Goal: Task Accomplishment & Management: Use online tool/utility

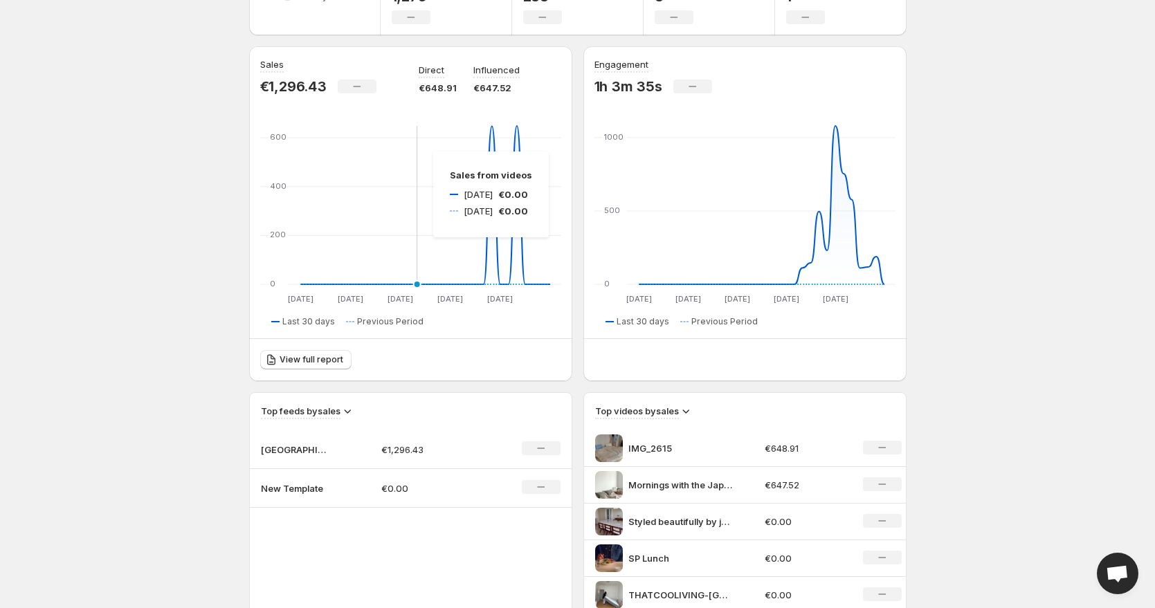
scroll to position [104, 0]
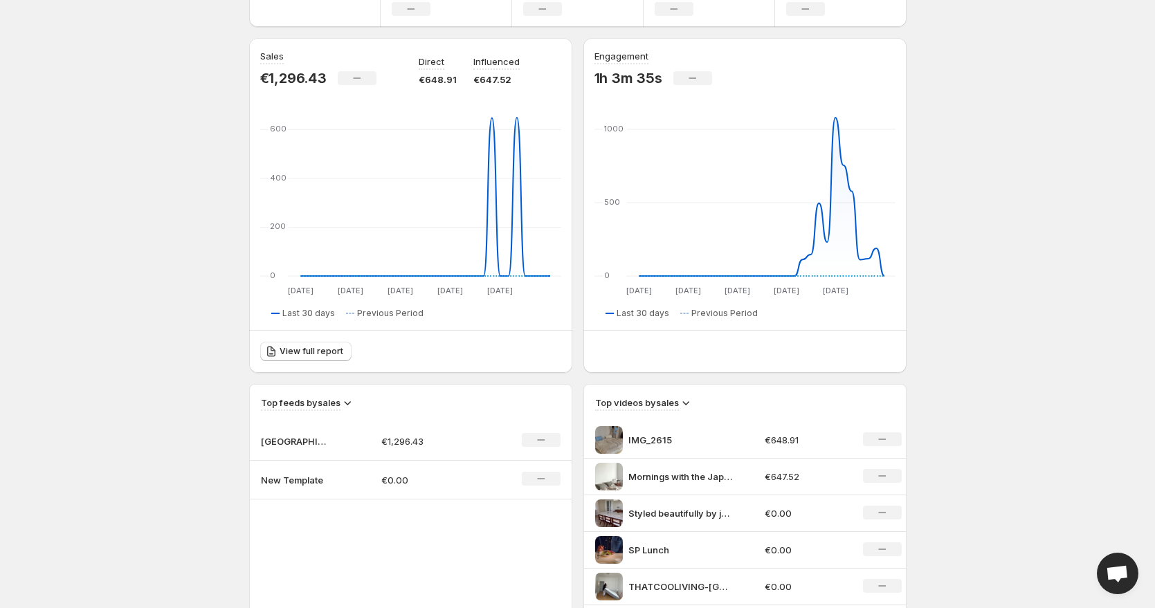
click at [274, 476] on p "New Template" at bounding box center [295, 480] width 69 height 14
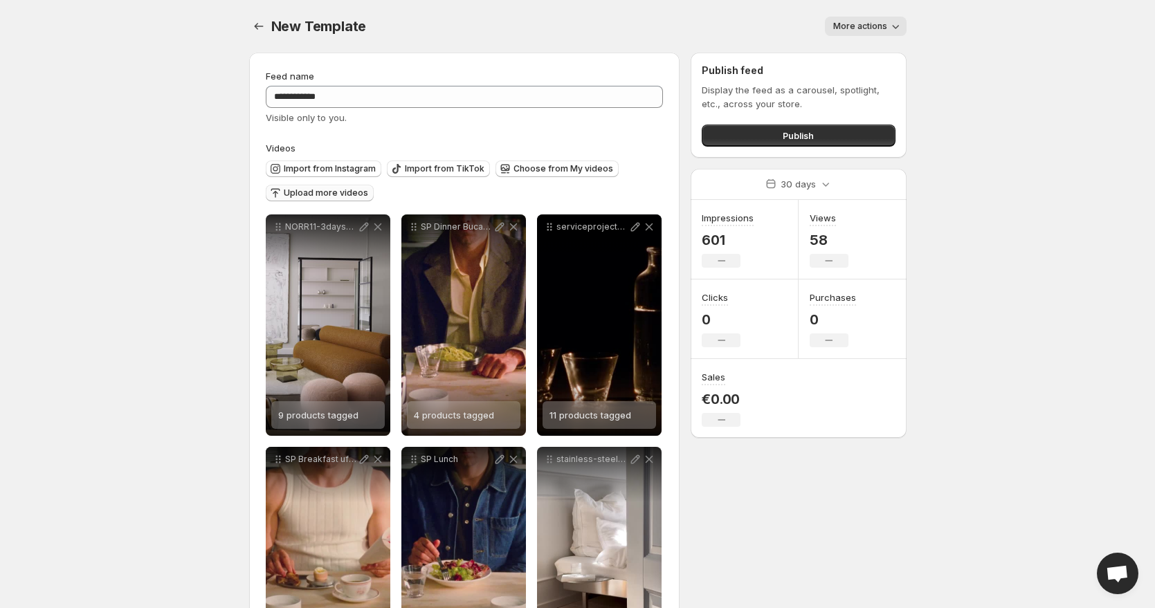
click at [303, 194] on span "Upload more videos" at bounding box center [326, 192] width 84 height 11
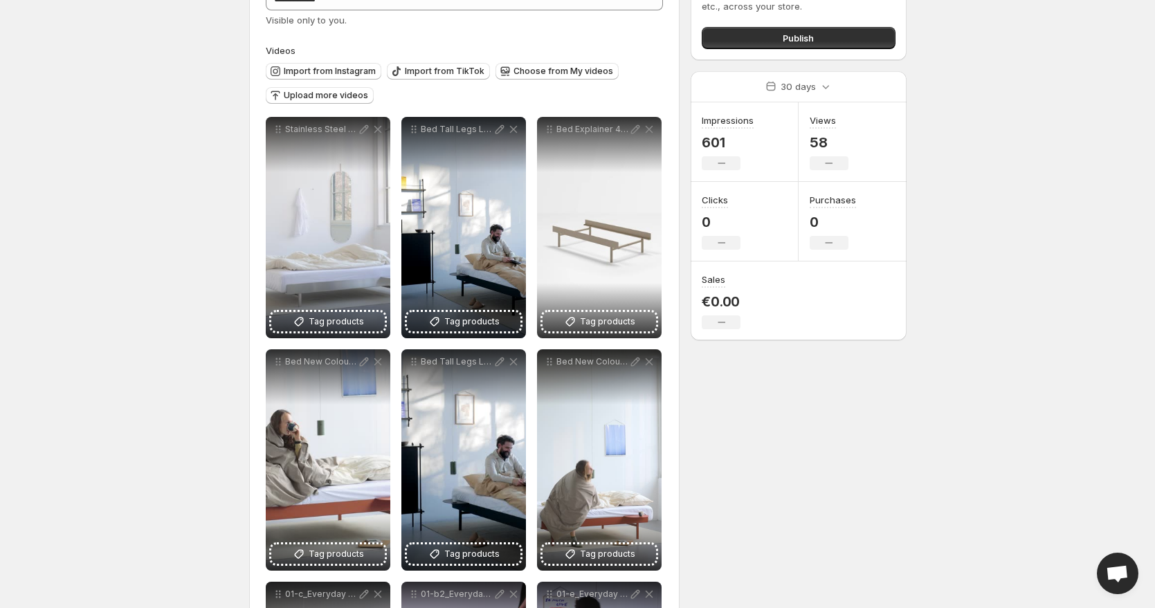
scroll to position [282, 0]
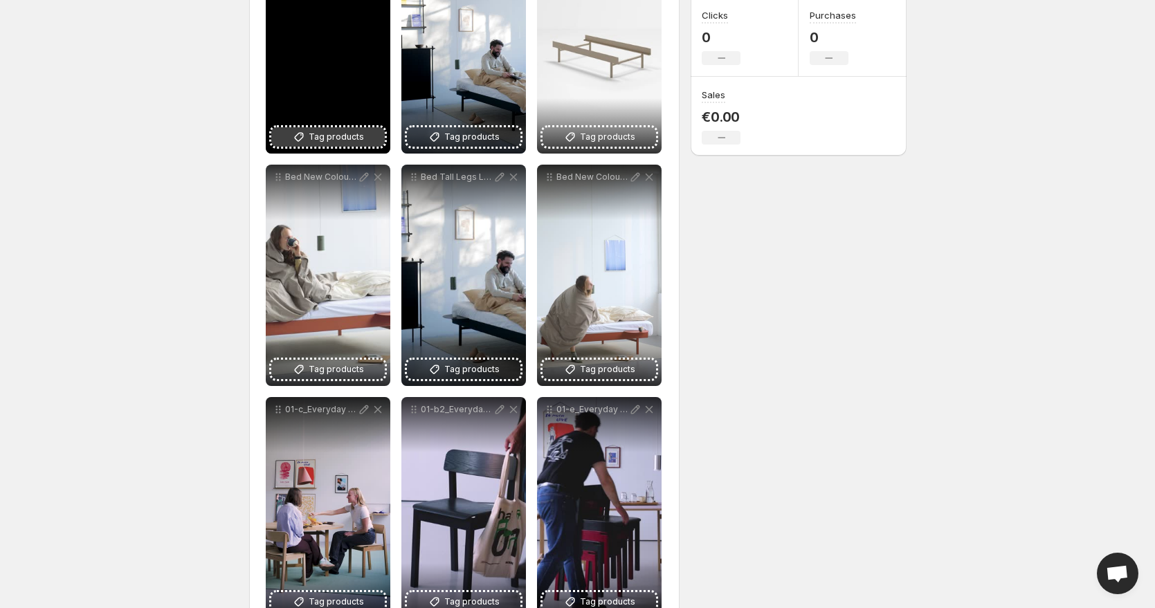
click at [307, 134] on button "Tag products" at bounding box center [327, 136] width 113 height 19
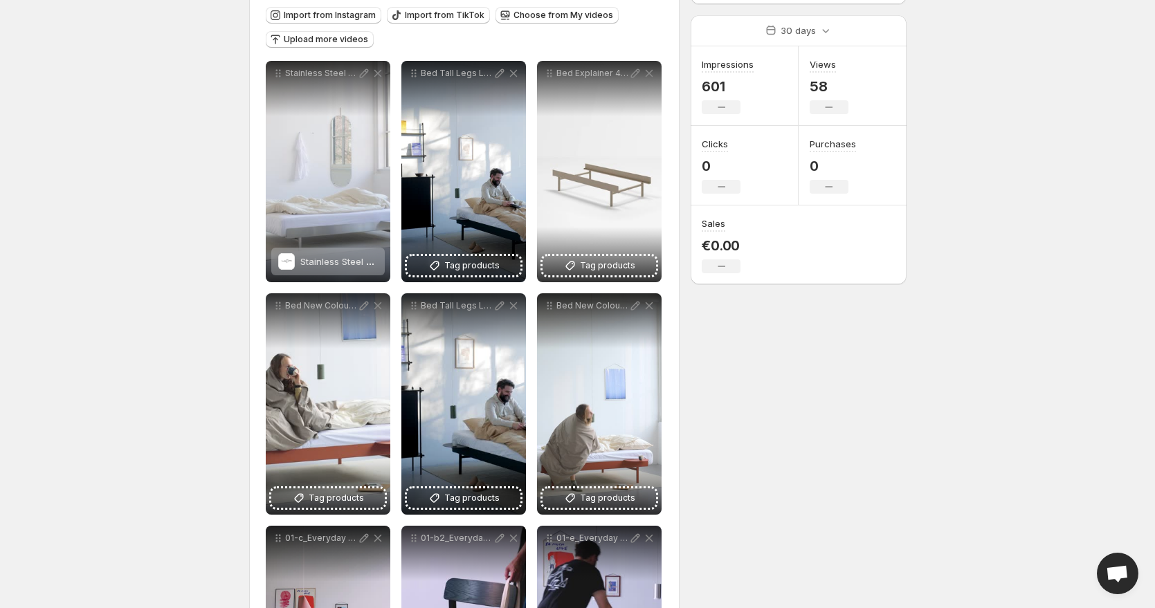
scroll to position [153, 0]
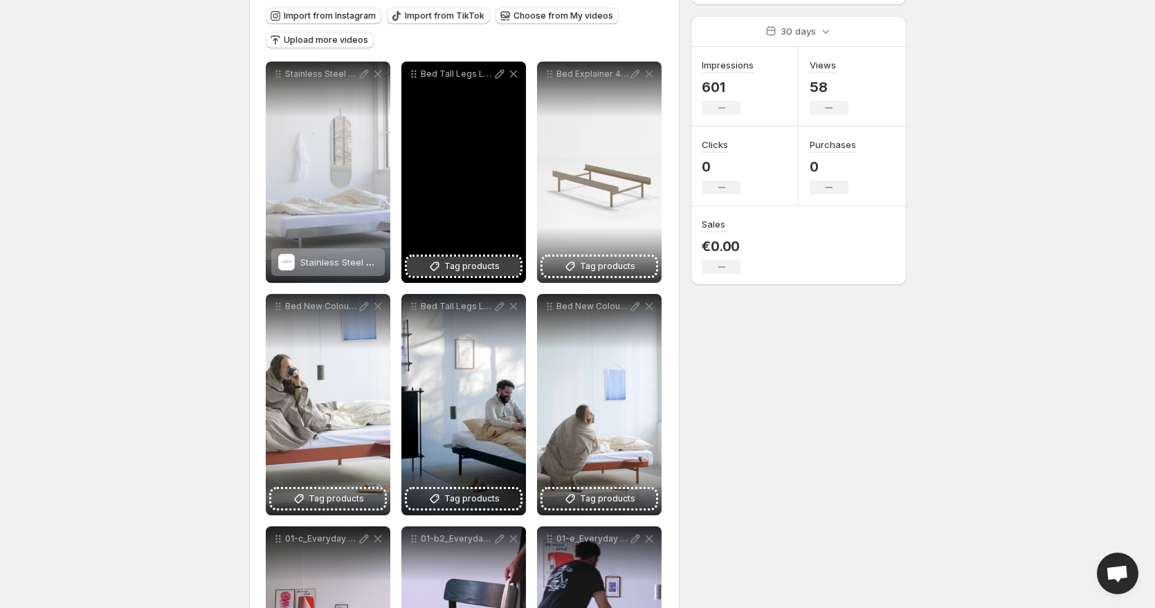
click at [470, 261] on span "Tag products" at bounding box center [471, 266] width 55 height 14
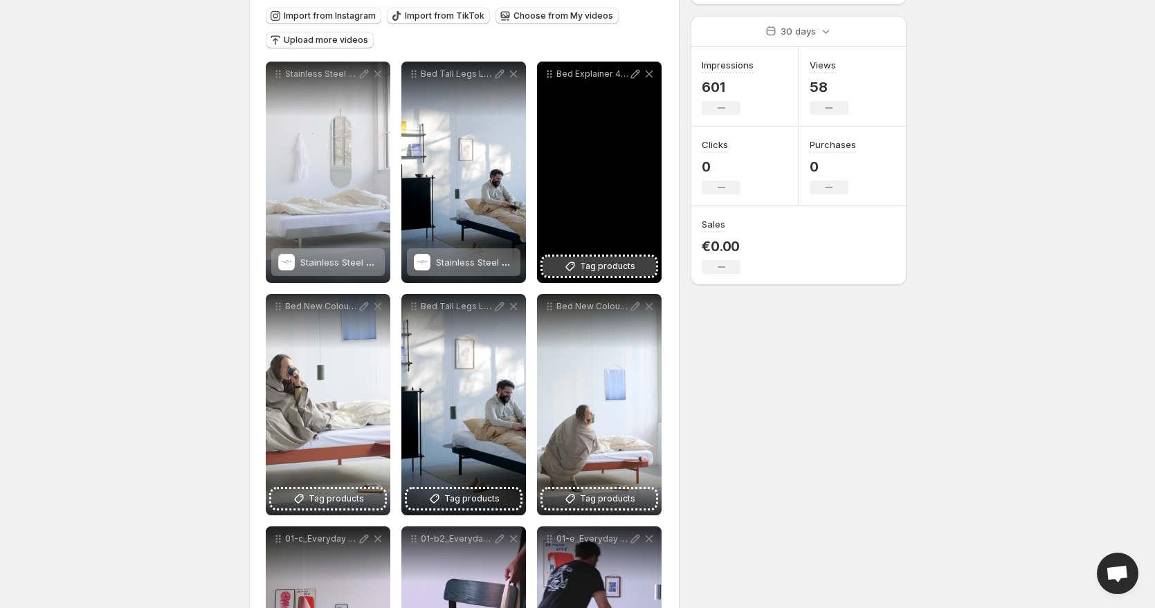
click at [580, 259] on button "Tag products" at bounding box center [598, 266] width 113 height 19
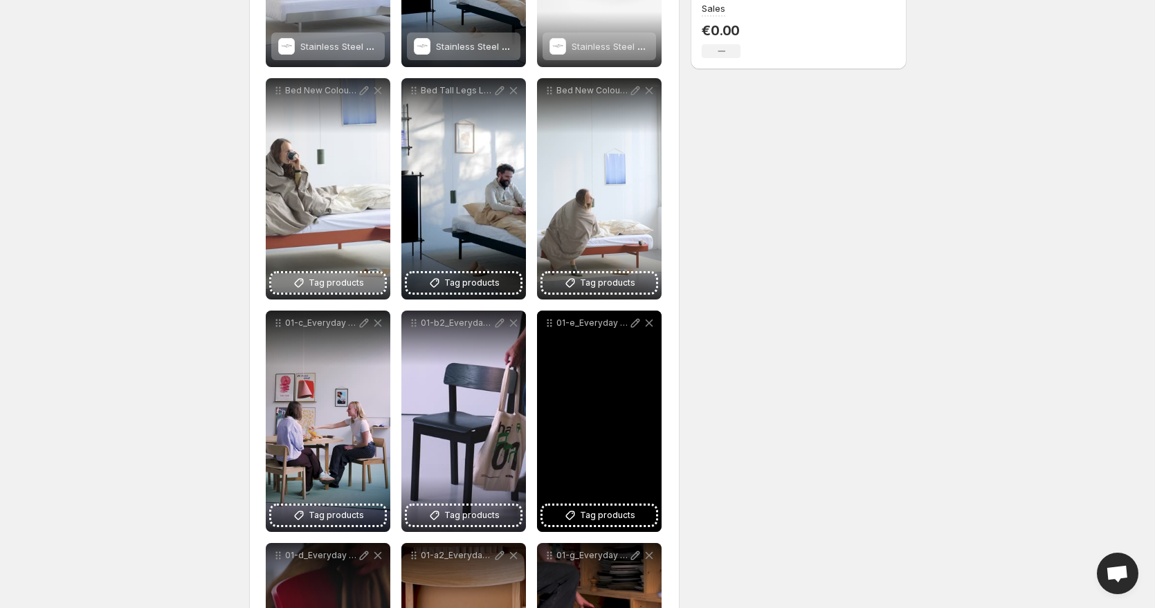
scroll to position [370, 0]
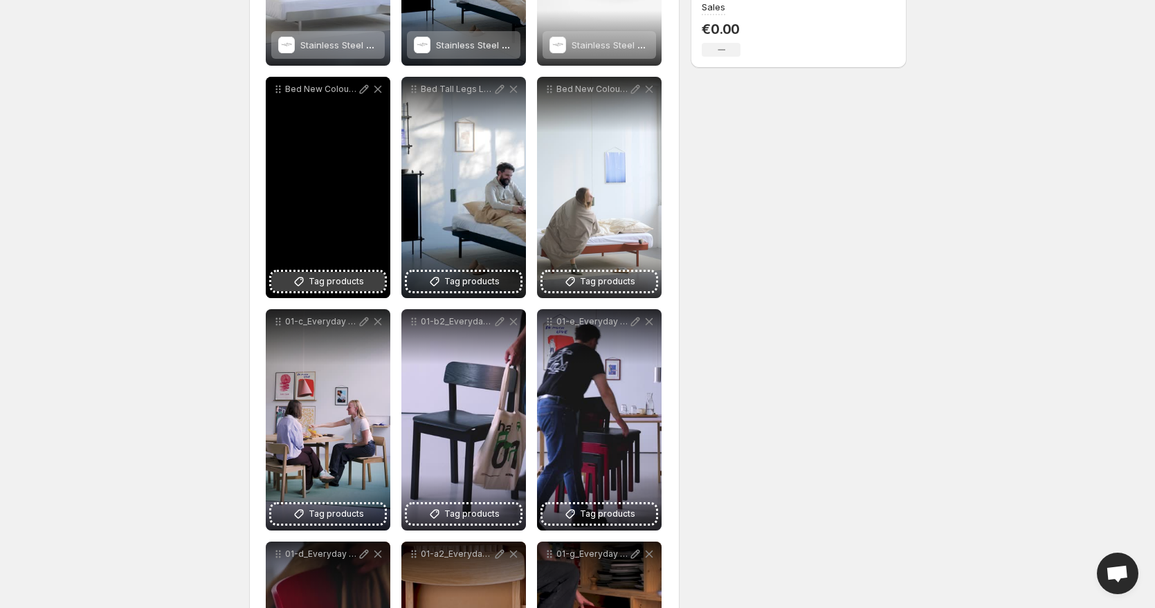
click at [331, 277] on span "Tag products" at bounding box center [336, 282] width 55 height 14
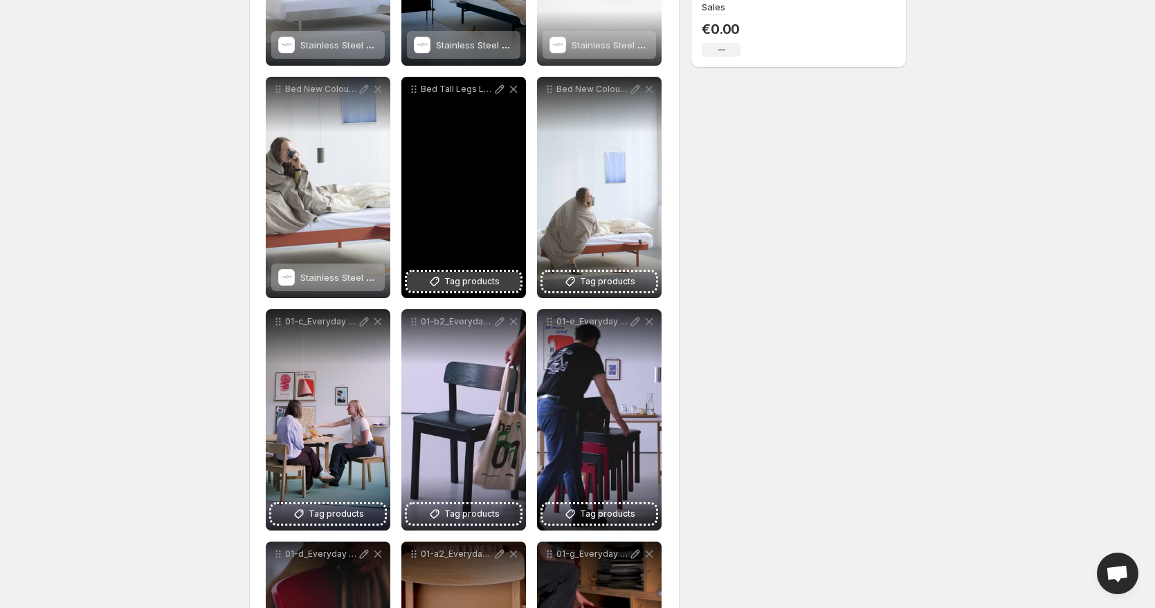
click at [472, 282] on span "Tag products" at bounding box center [471, 282] width 55 height 14
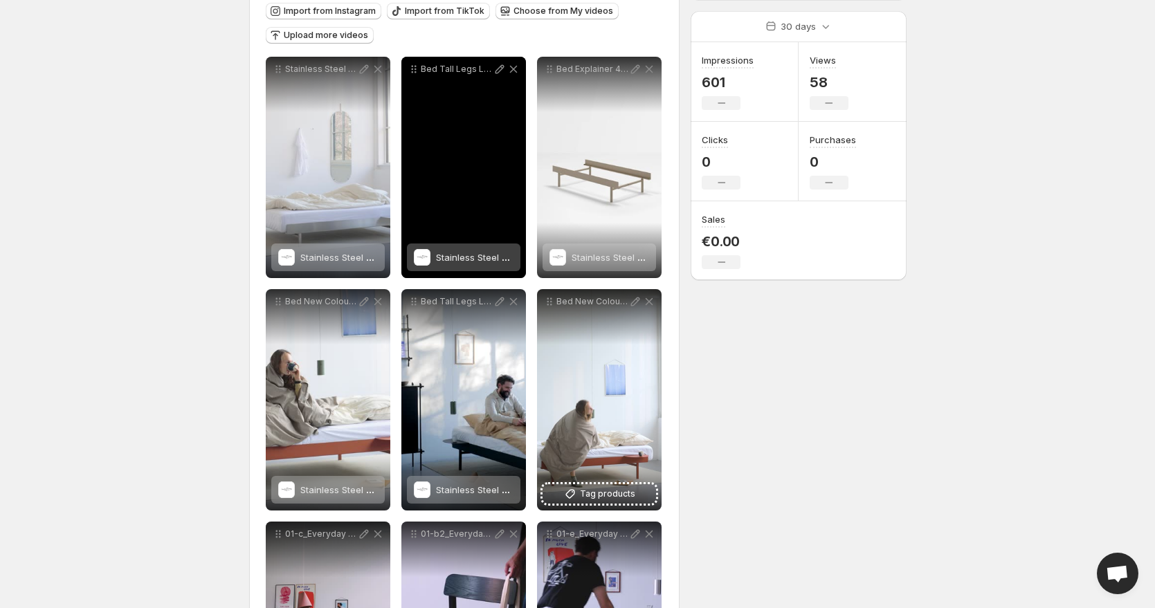
scroll to position [145, 0]
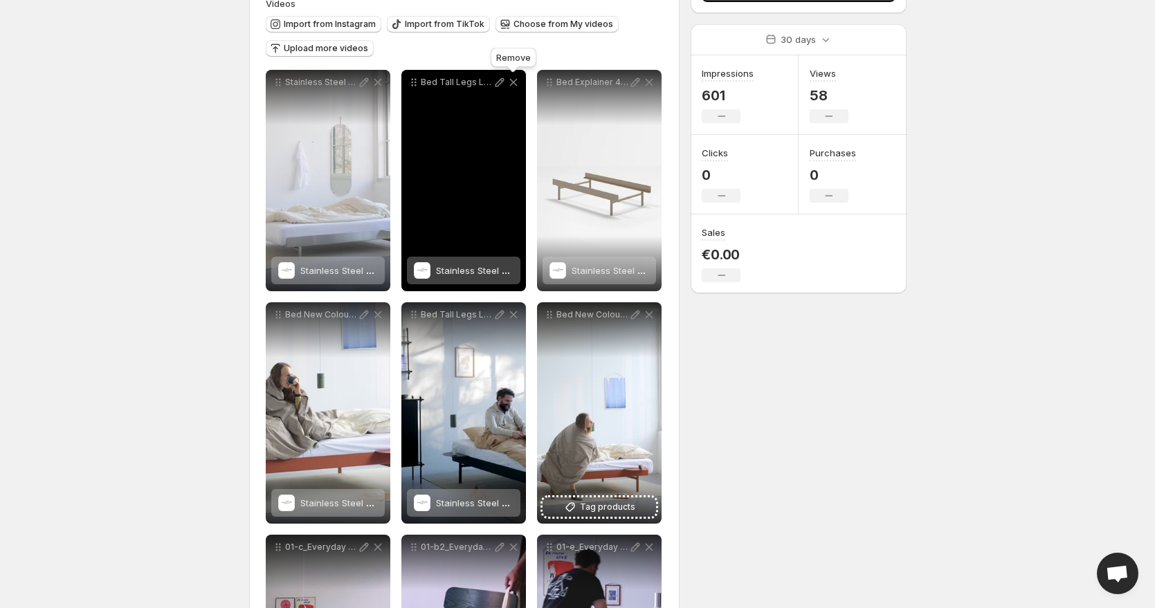
click at [514, 77] on icon at bounding box center [513, 82] width 14 height 14
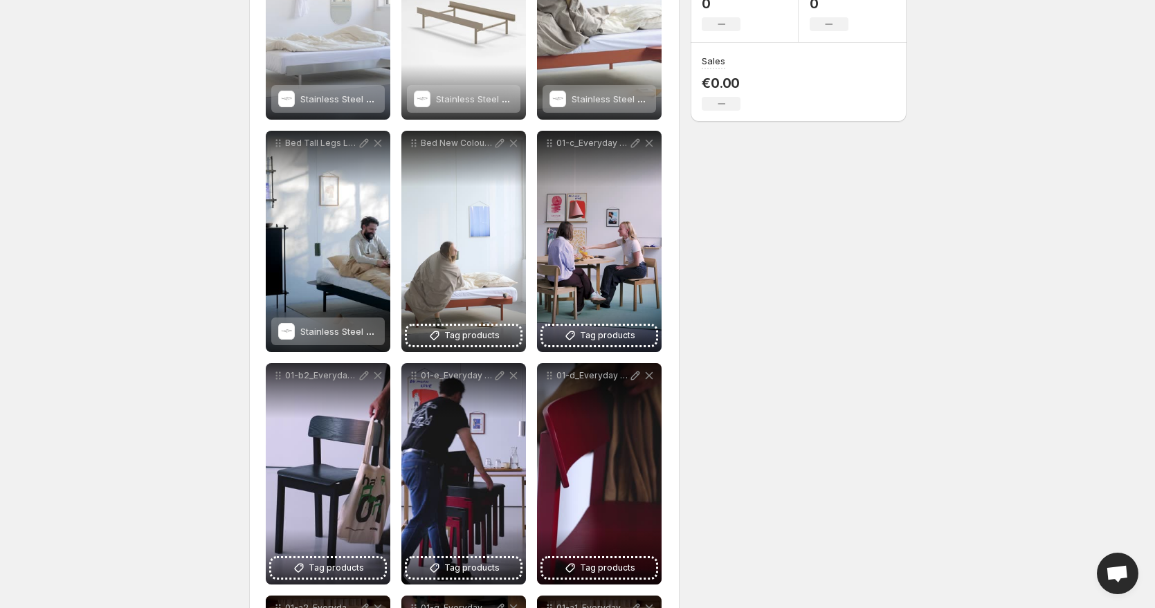
scroll to position [221, 0]
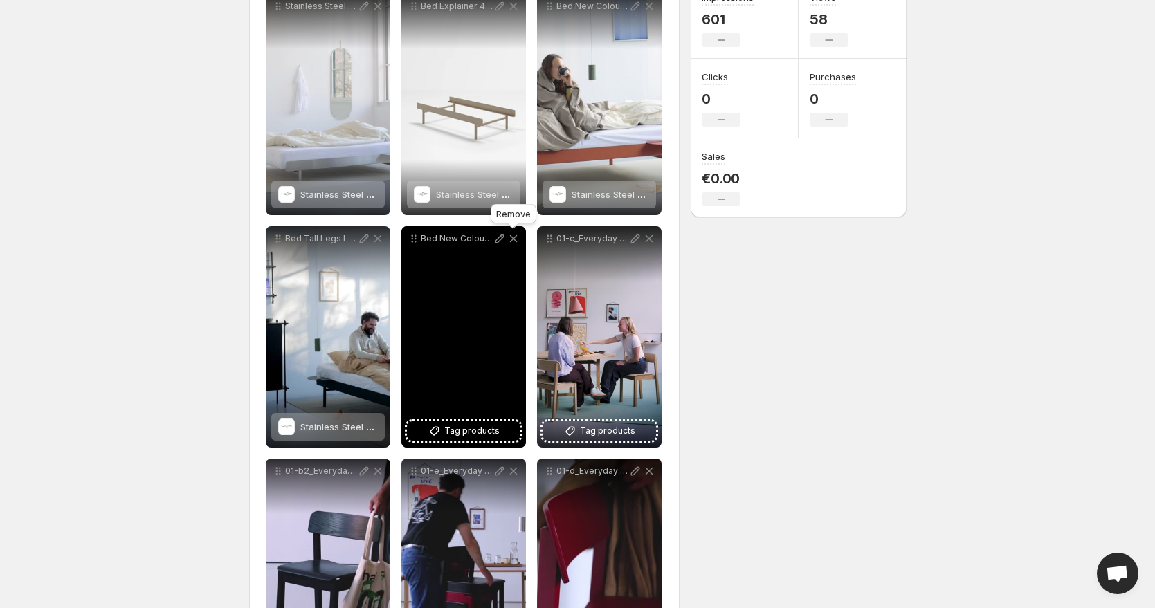
click at [515, 239] on icon at bounding box center [513, 239] width 14 height 14
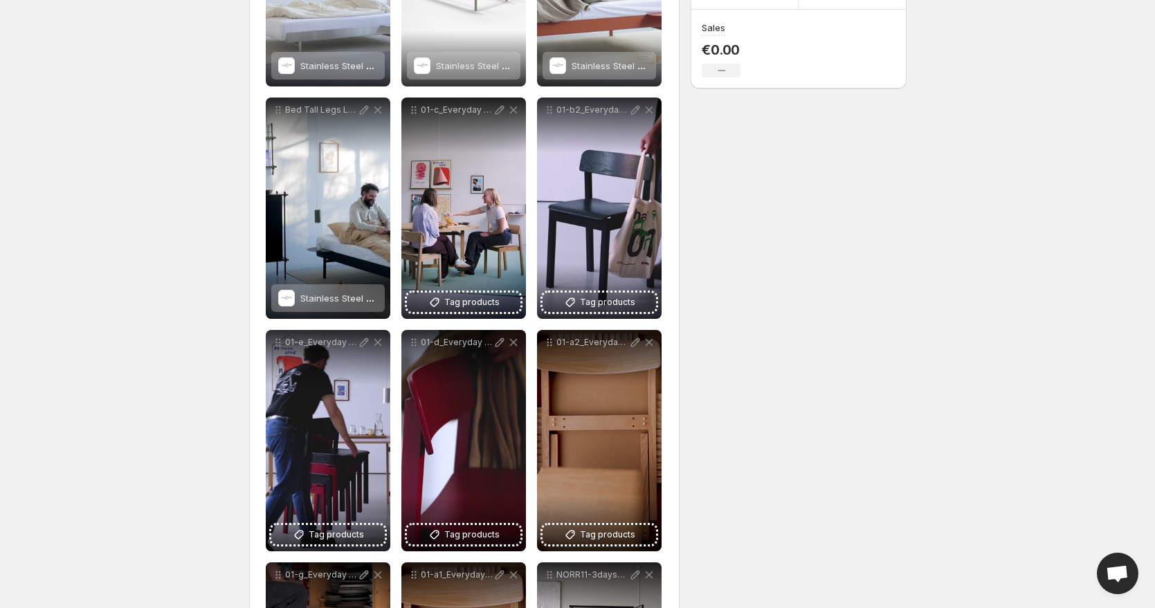
scroll to position [351, 0]
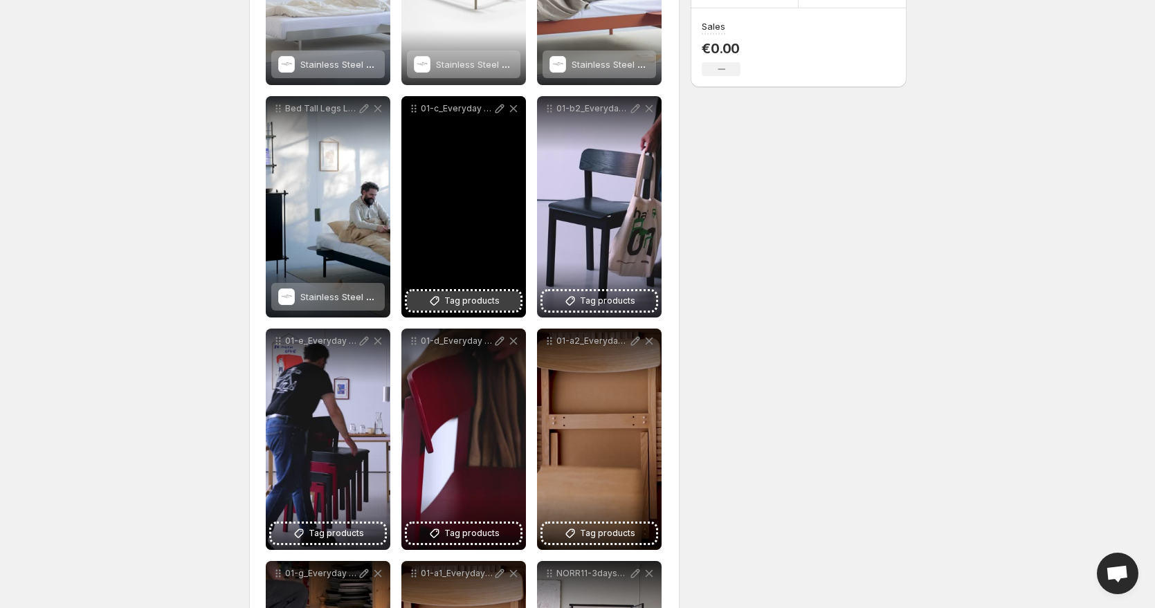
click at [464, 298] on span "Tag products" at bounding box center [471, 301] width 55 height 14
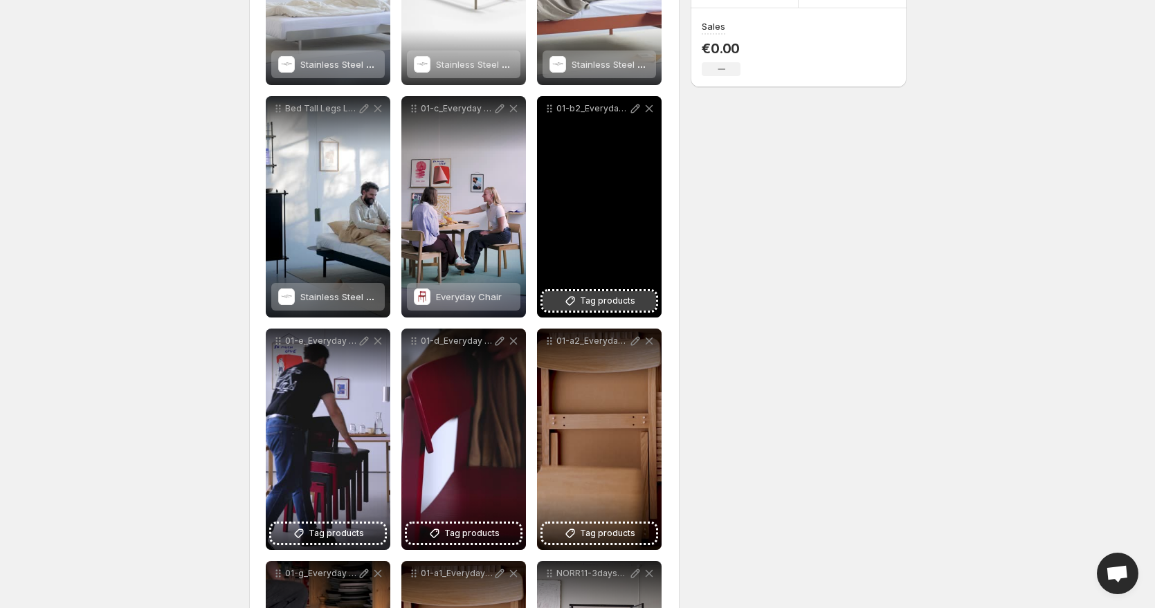
click at [634, 295] on button "Tag products" at bounding box center [598, 300] width 113 height 19
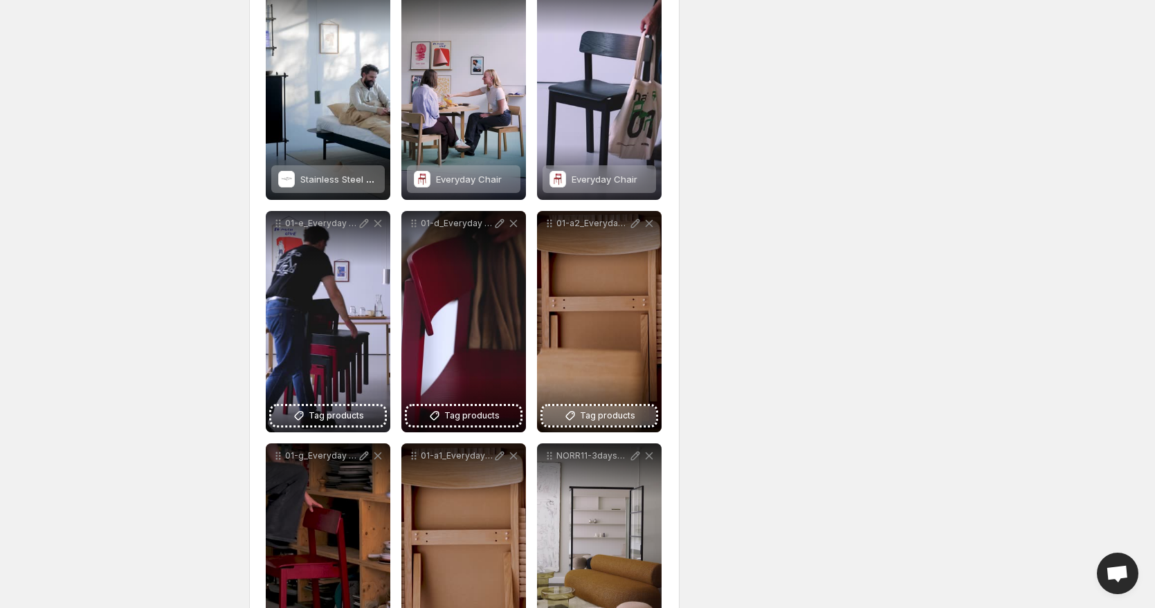
scroll to position [469, 0]
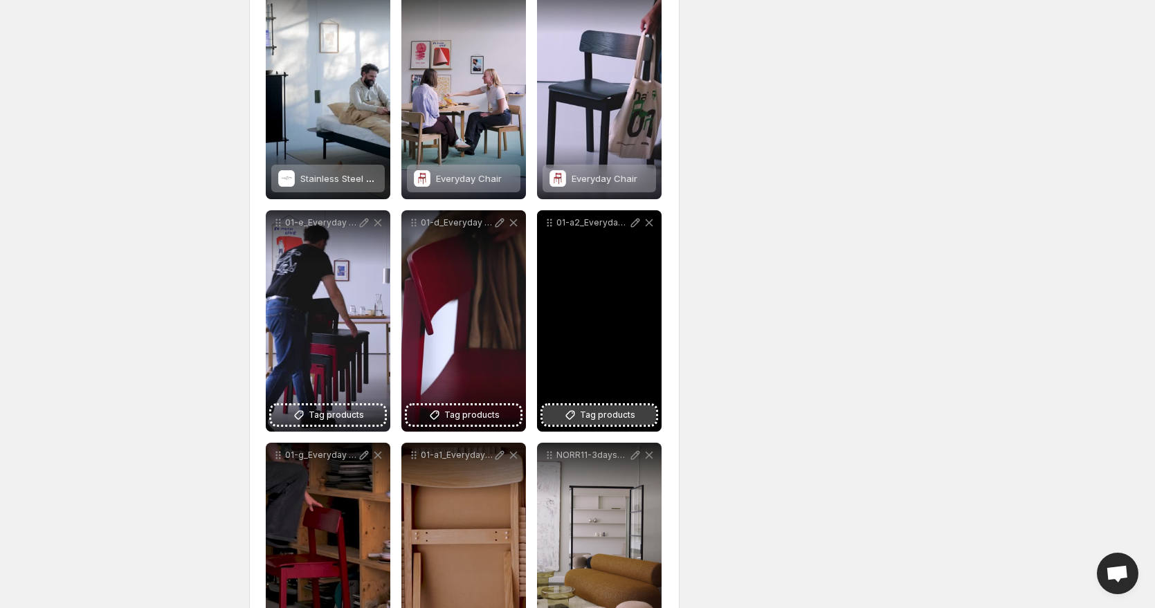
click at [613, 422] on button "Tag products" at bounding box center [598, 414] width 113 height 19
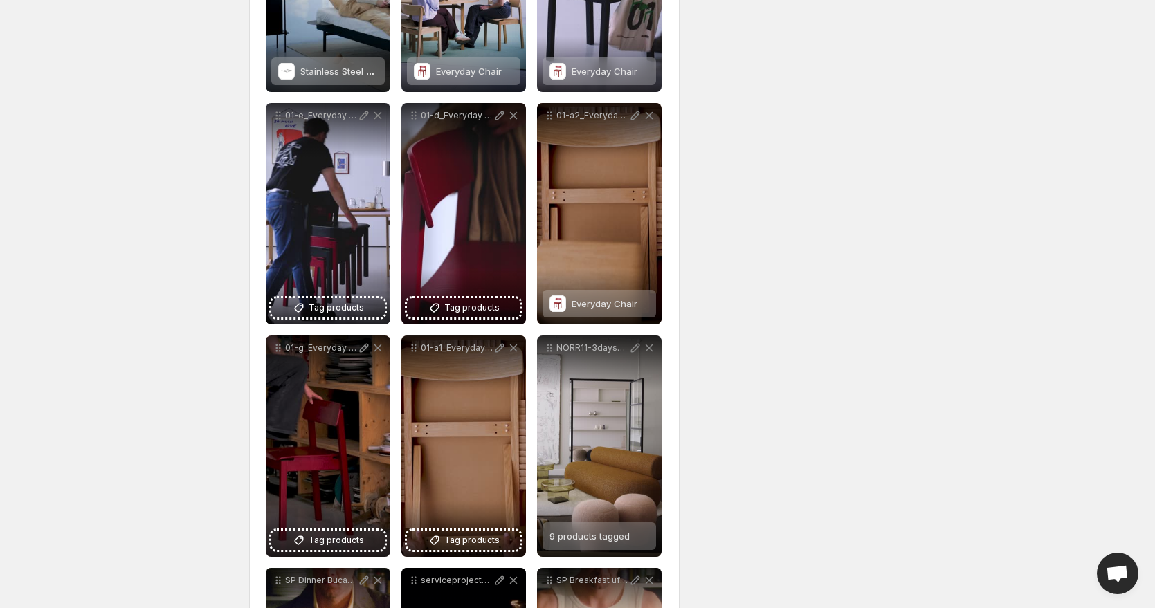
scroll to position [578, 0]
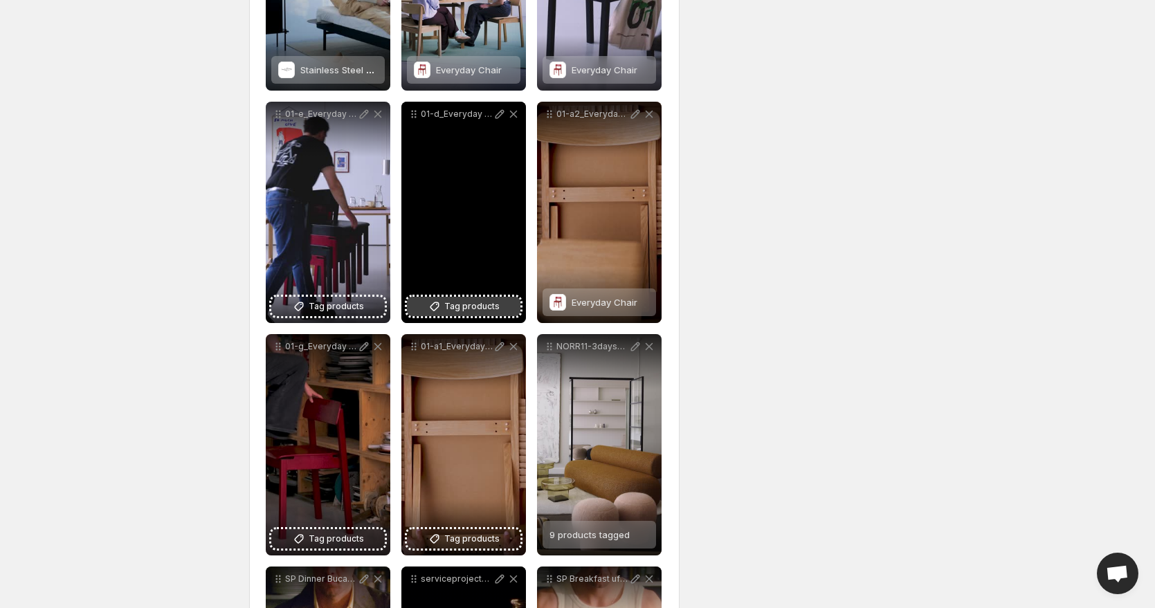
click at [492, 306] on span "Tag products" at bounding box center [471, 307] width 55 height 14
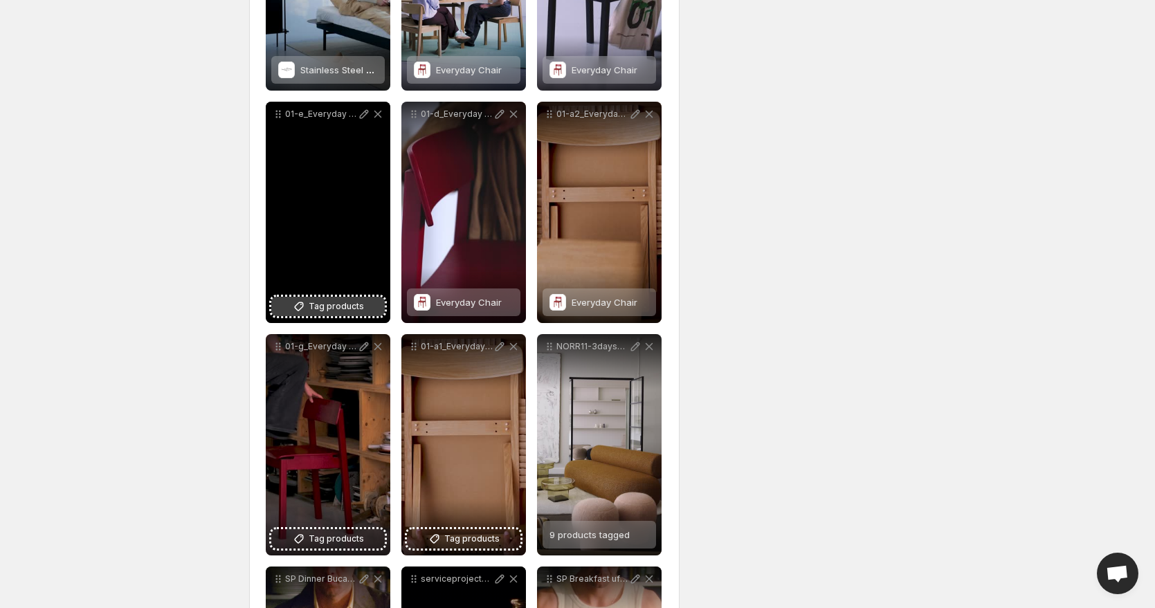
click at [338, 312] on span "Tag products" at bounding box center [336, 307] width 55 height 14
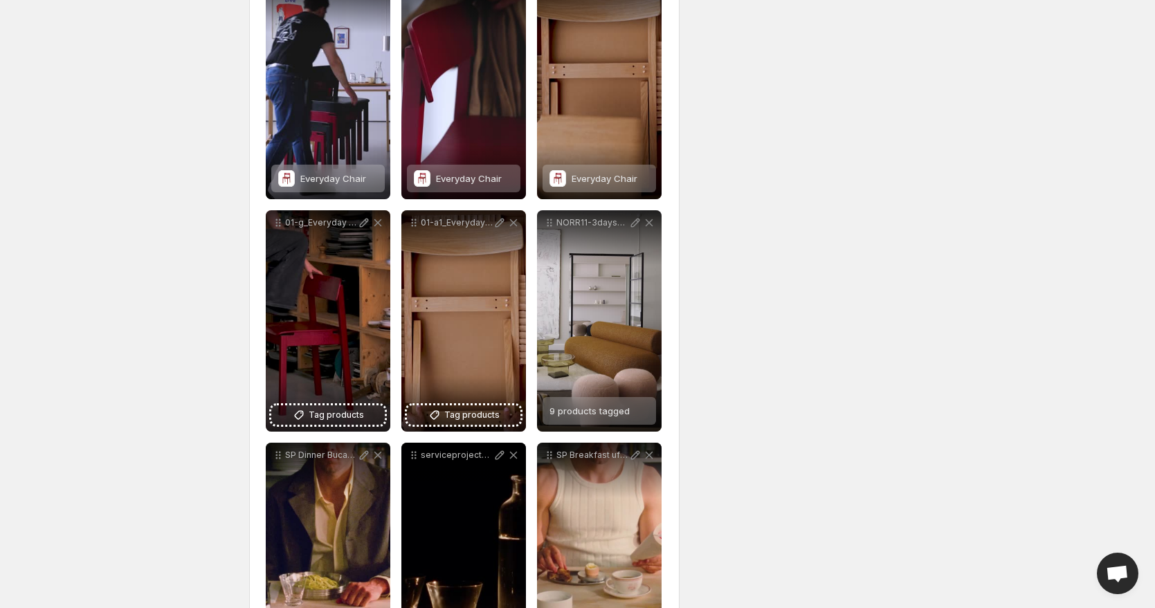
scroll to position [707, 0]
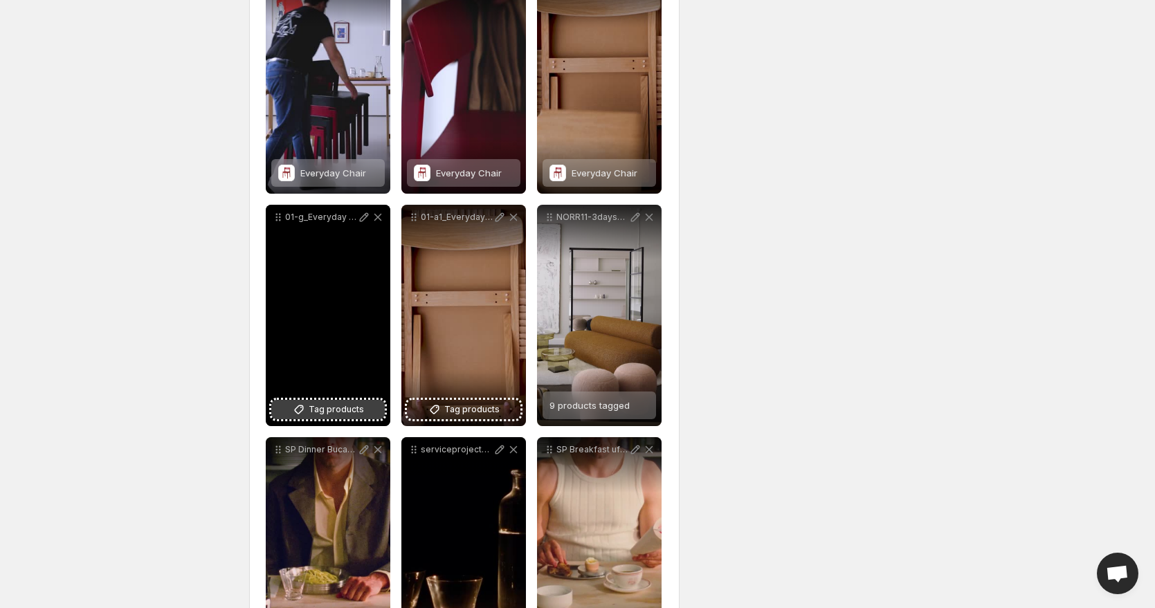
click at [358, 414] on span "Tag products" at bounding box center [336, 410] width 55 height 14
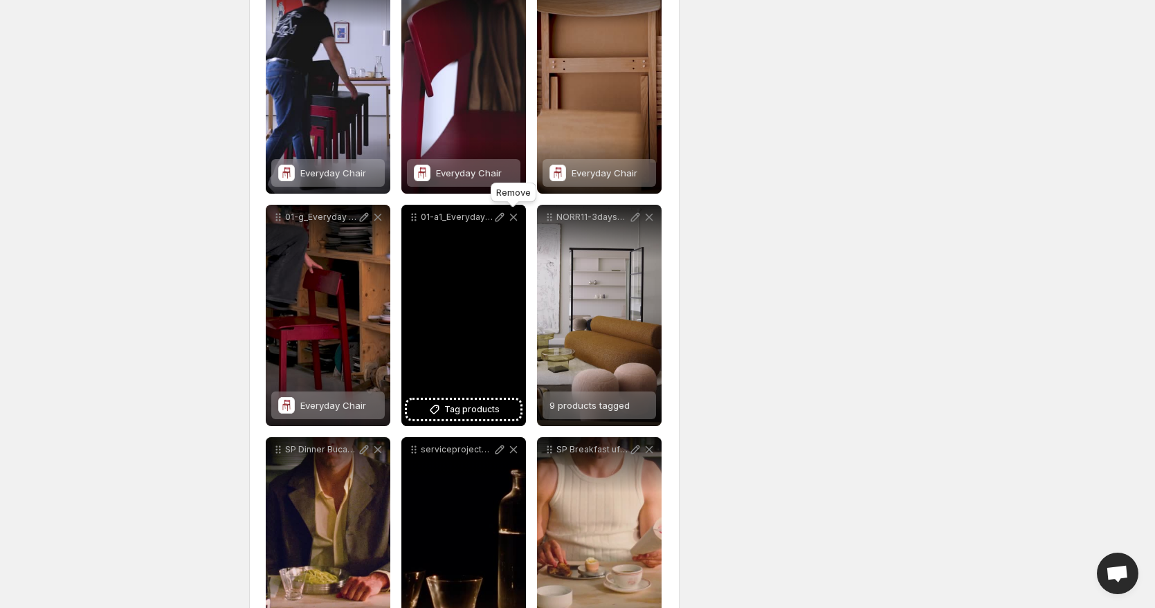
click at [517, 221] on icon at bounding box center [513, 217] width 14 height 14
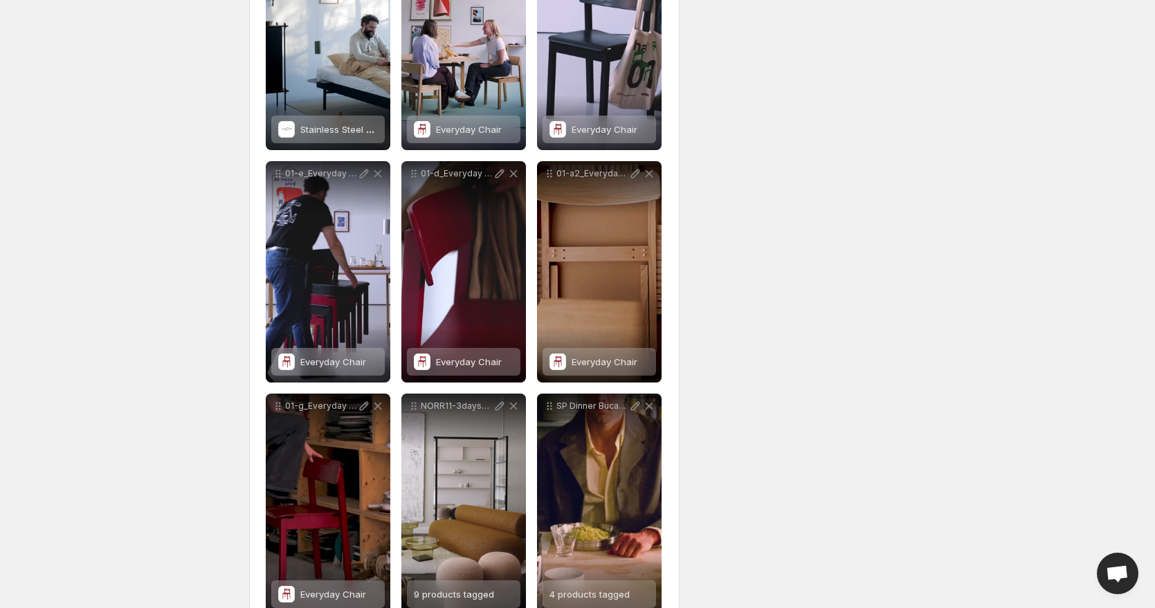
scroll to position [0, 0]
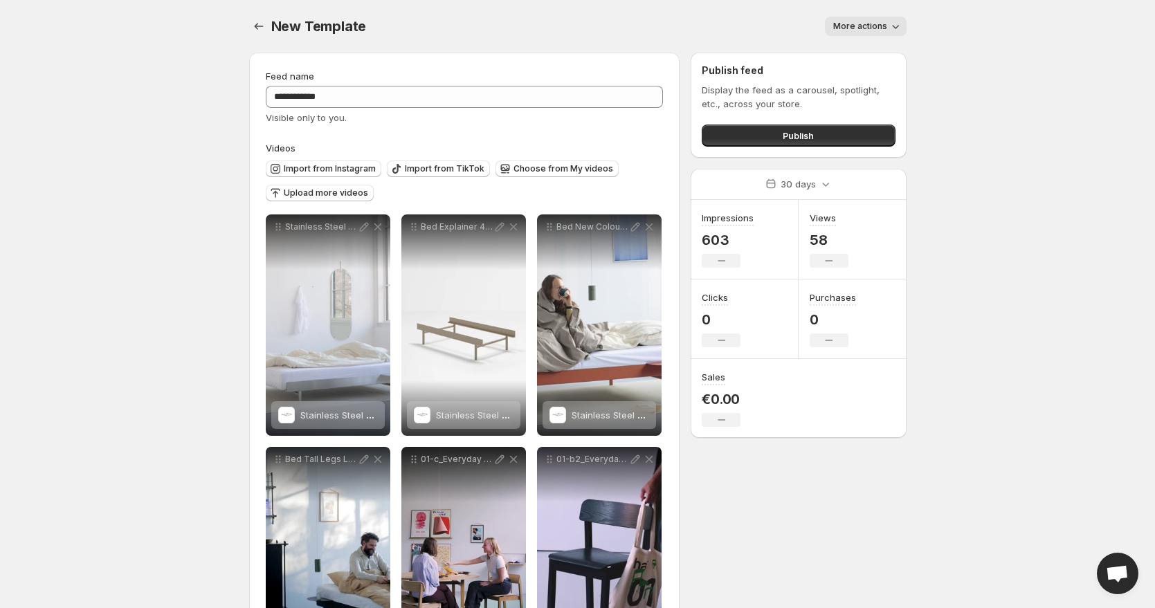
click at [254, 27] on icon "Settings" at bounding box center [259, 26] width 14 height 14
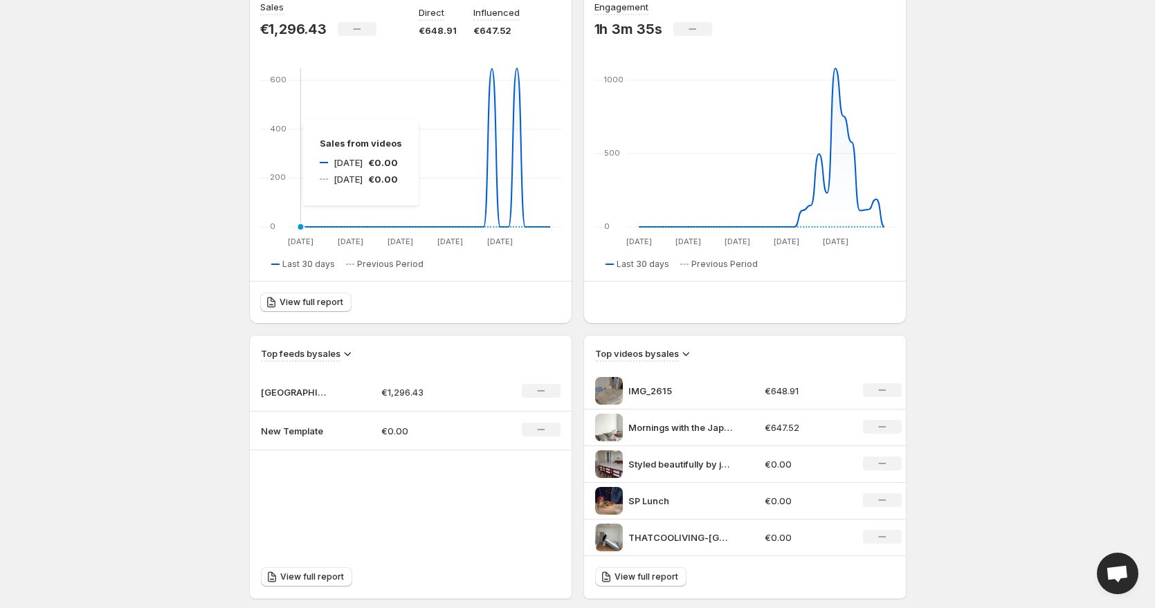
scroll to position [452, 0]
